Goal: Check status

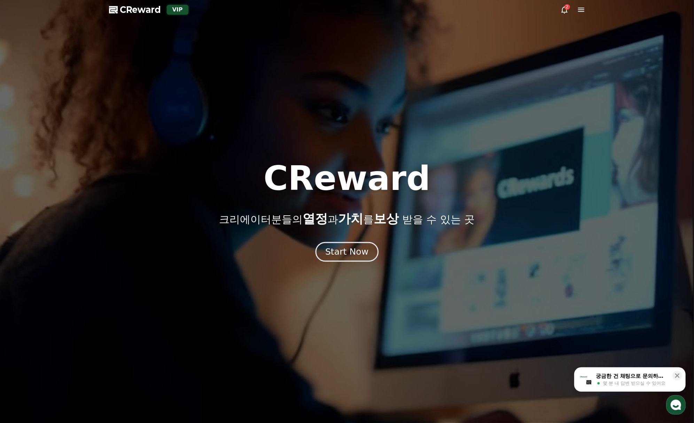
click at [338, 254] on div "Start Now" at bounding box center [346, 252] width 43 height 12
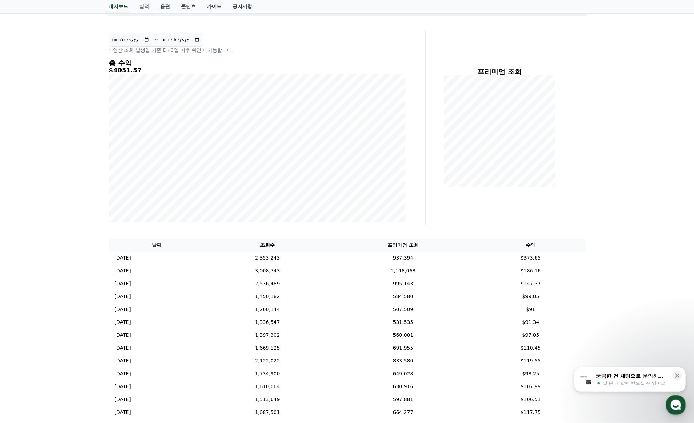
scroll to position [55, 0]
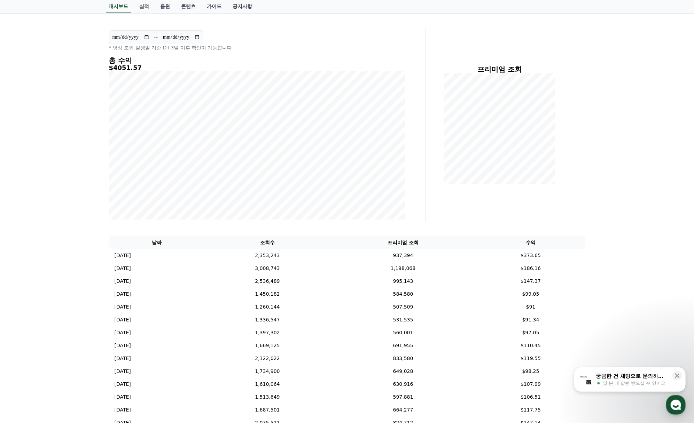
click at [633, 217] on div "**********" at bounding box center [347, 274] width 694 height 563
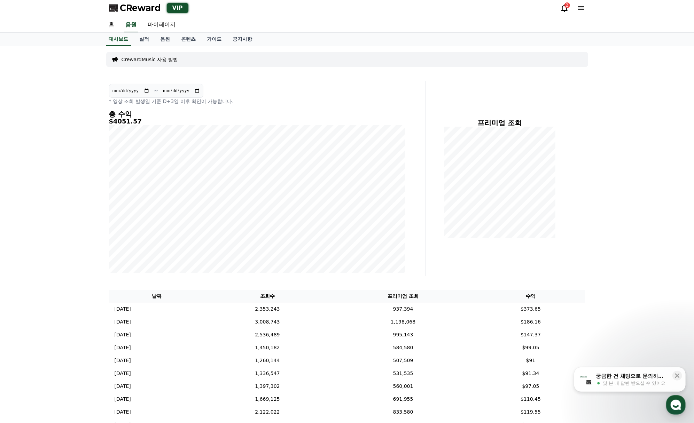
scroll to position [0, 0]
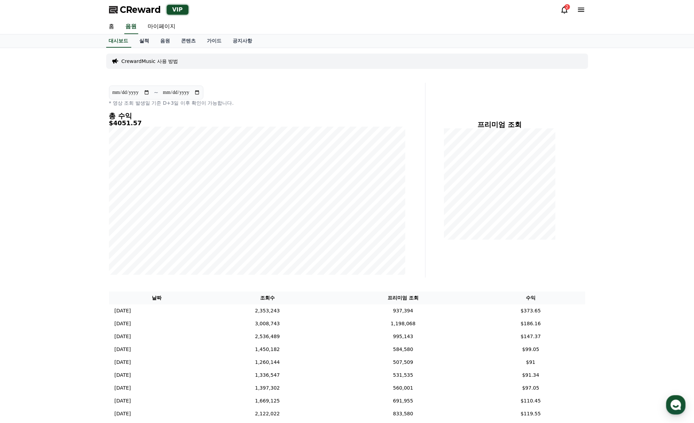
click at [142, 41] on link "실적" at bounding box center [144, 40] width 21 height 13
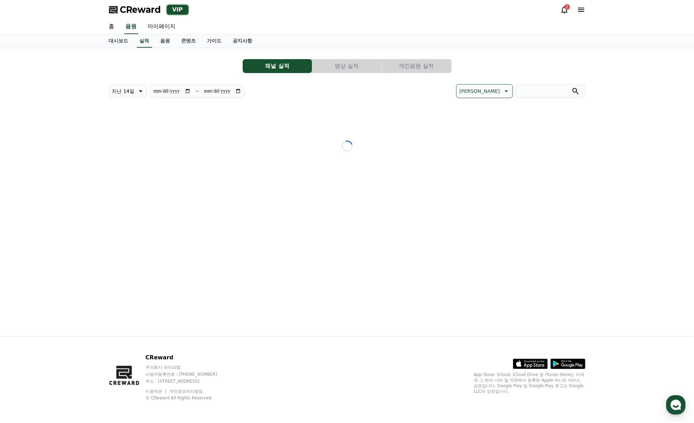
click at [437, 70] on button "개인음원 실적" at bounding box center [416, 66] width 69 height 14
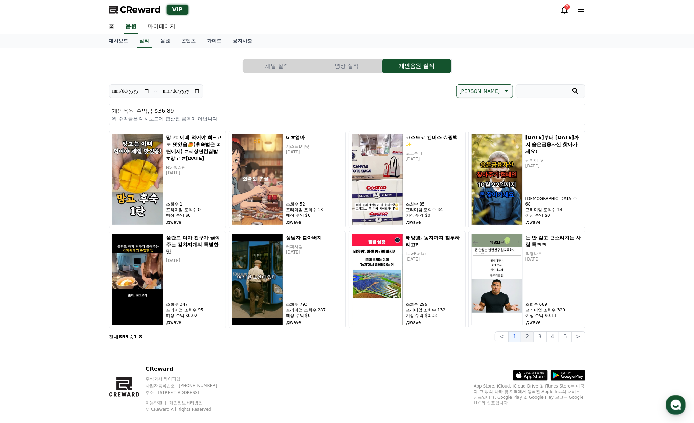
click at [531, 339] on button "2" at bounding box center [527, 336] width 13 height 11
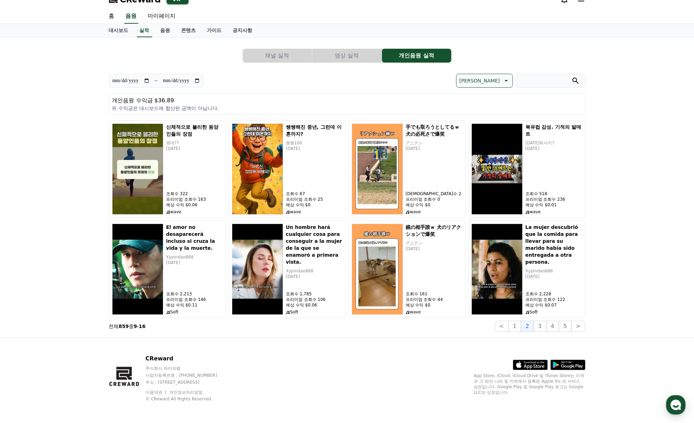
scroll to position [11, 0]
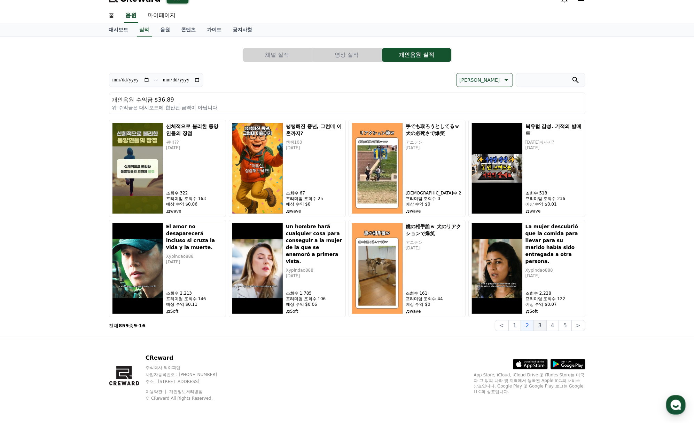
click at [543, 327] on button "3" at bounding box center [540, 325] width 13 height 11
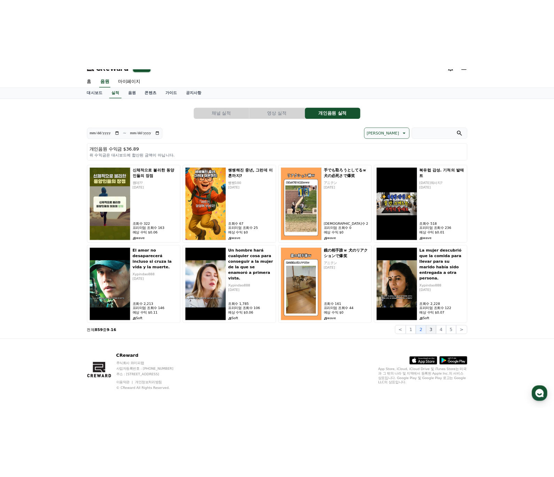
scroll to position [0, 0]
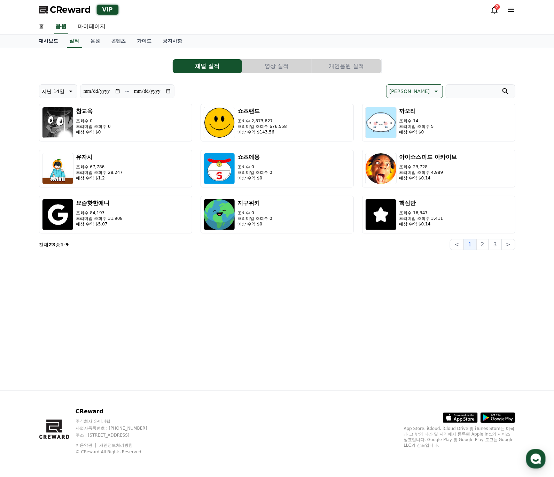
click at [48, 40] on link "대시보드" at bounding box center [48, 40] width 31 height 13
